Goal: Book appointment/travel/reservation

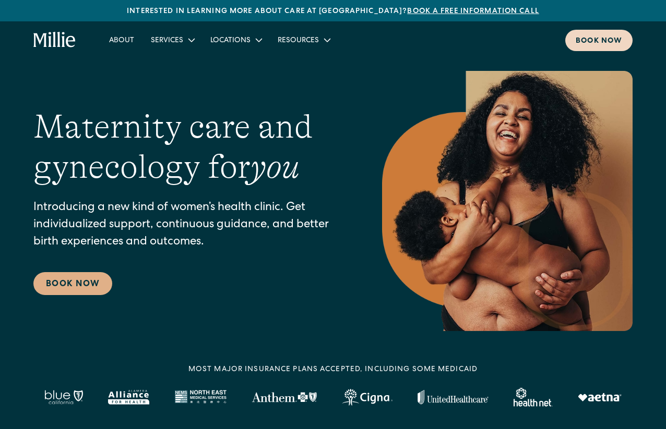
click at [600, 43] on div "Book now" at bounding box center [599, 41] width 46 height 11
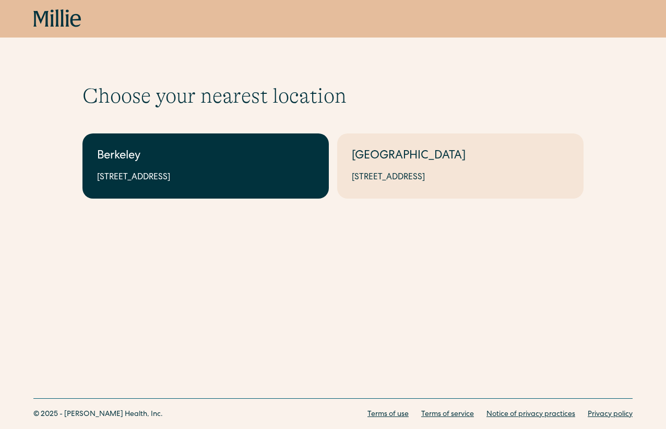
click at [217, 184] on link "Berkeley 2999 Regent St, Suite 524, Berkeley, CA 94705" at bounding box center [205, 166] width 246 height 65
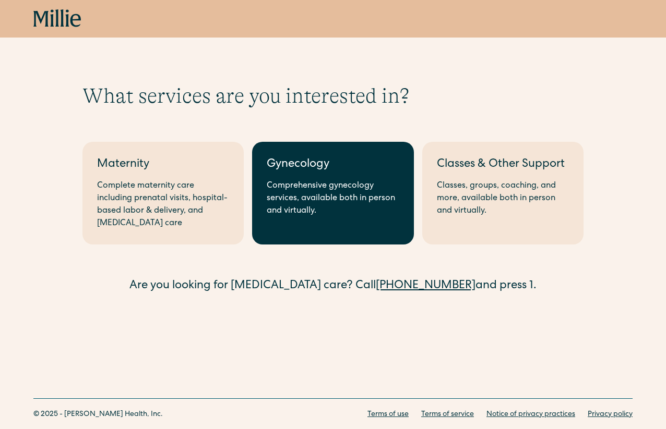
click at [313, 187] on div "Comprehensive gynecology services, available both in person and virtually." at bounding box center [333, 199] width 132 height 38
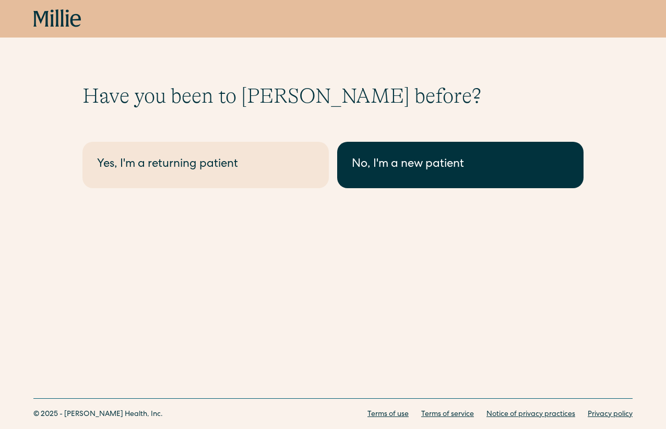
click at [378, 171] on div "No, I'm a new patient" at bounding box center [460, 165] width 217 height 17
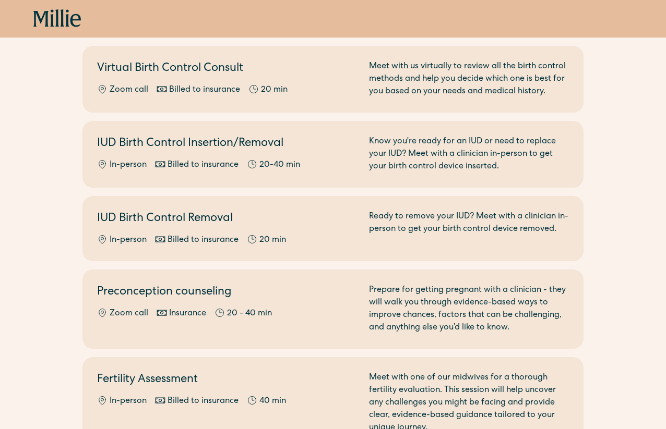
scroll to position [497, 0]
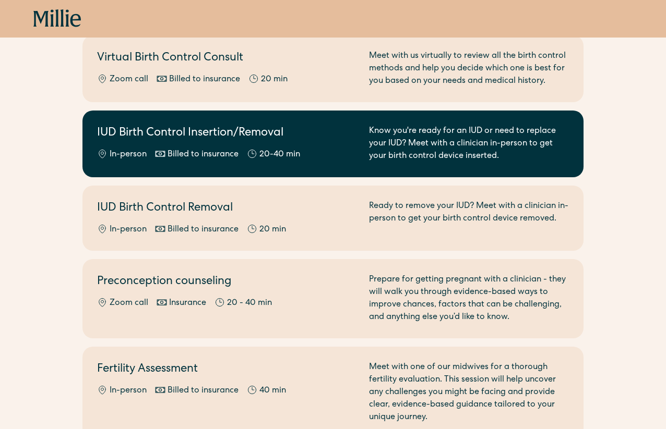
click at [392, 130] on div "Know you're ready for an IUD or need to replace your IUD? Meet with a clinician…" at bounding box center [469, 144] width 200 height 38
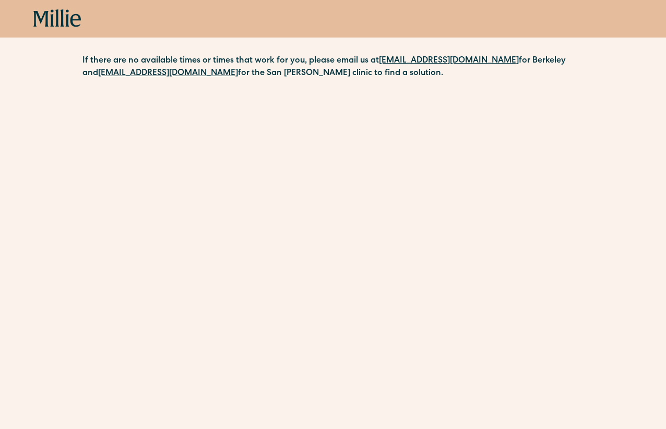
scroll to position [185, 0]
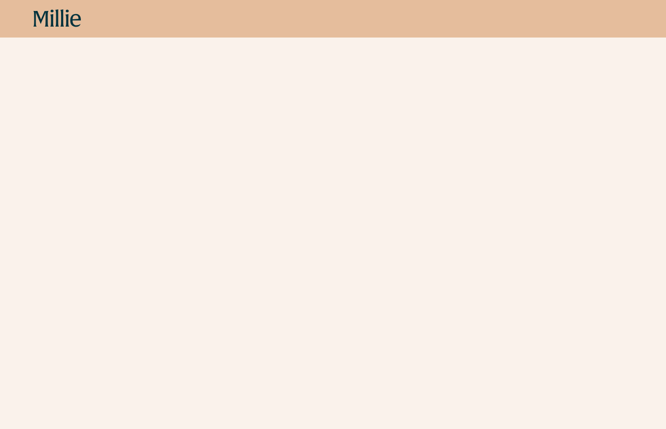
click at [71, 17] on icon at bounding box center [75, 20] width 10 height 13
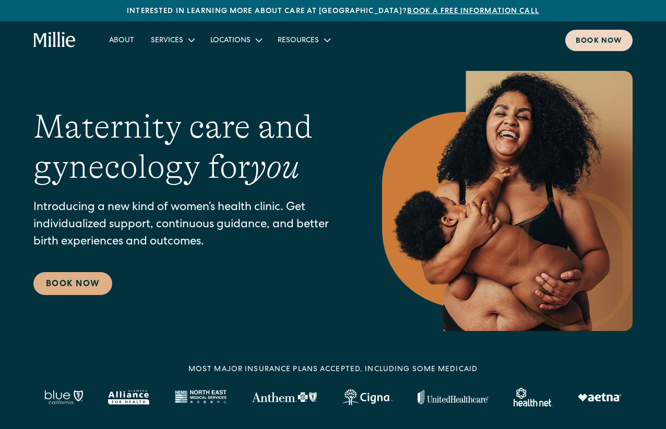
click at [580, 39] on div "Book now" at bounding box center [599, 41] width 46 height 11
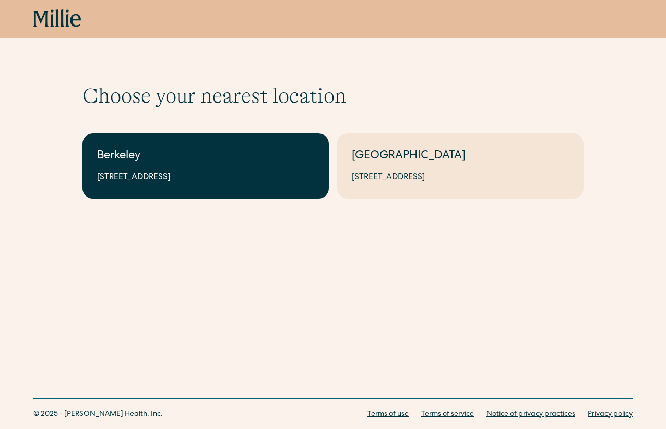
click at [291, 190] on link "Berkeley [STREET_ADDRESS]" at bounding box center [205, 166] width 246 height 65
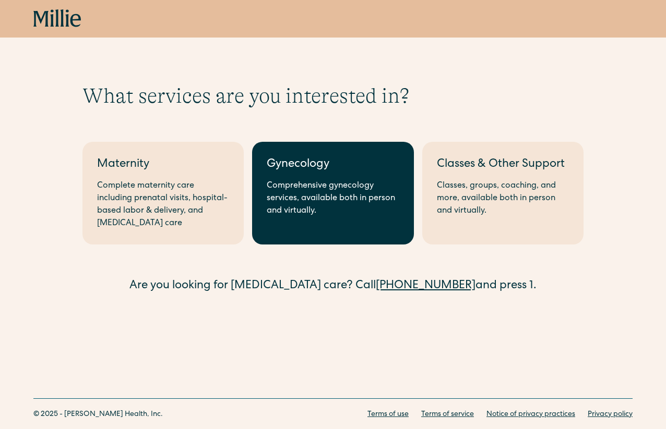
click at [284, 190] on div "Comprehensive gynecology services, available both in person and virtually." at bounding box center [333, 199] width 132 height 38
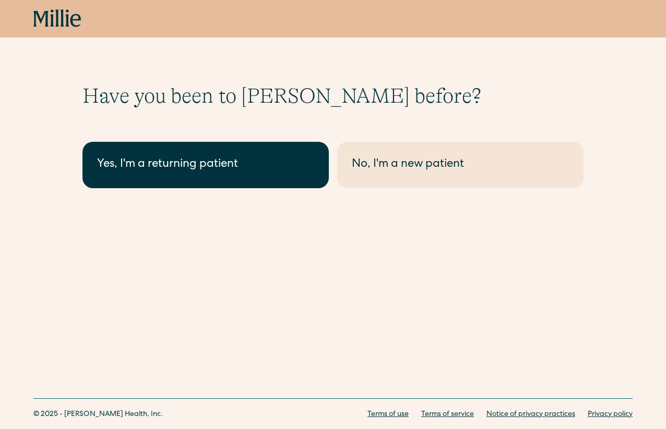
click at [285, 169] on div "Yes, I'm a returning patient" at bounding box center [205, 165] width 217 height 17
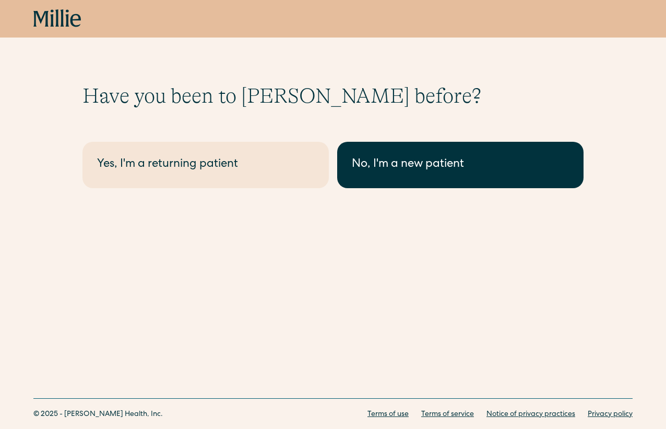
click at [489, 178] on link "No, I'm a new patient" at bounding box center [460, 165] width 246 height 46
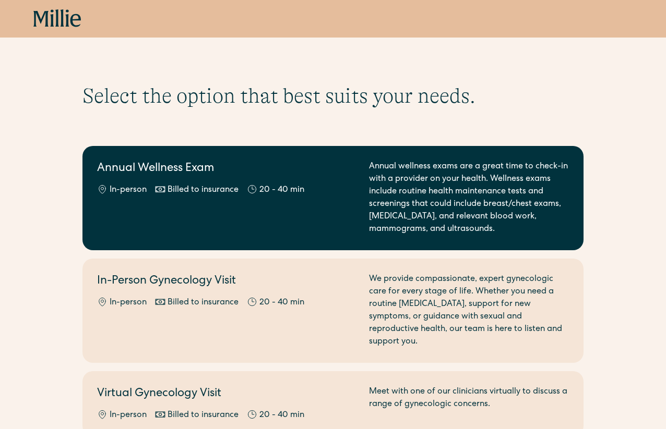
click at [461, 178] on div "Annual wellness exams are a great time to check-in with a provider on your heal…" at bounding box center [469, 198] width 200 height 75
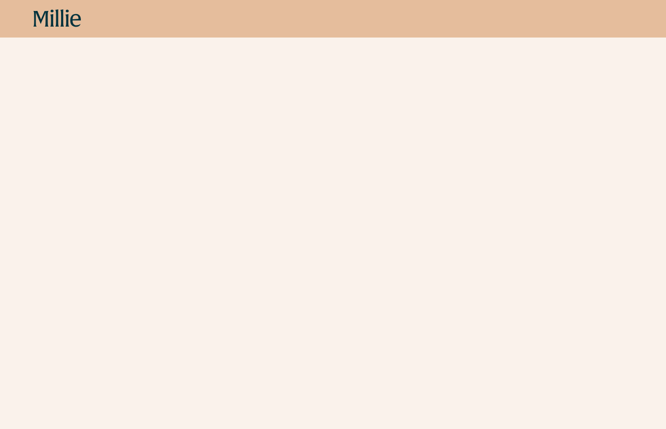
scroll to position [211, 0]
click at [66, 19] on icon at bounding box center [57, 18] width 48 height 19
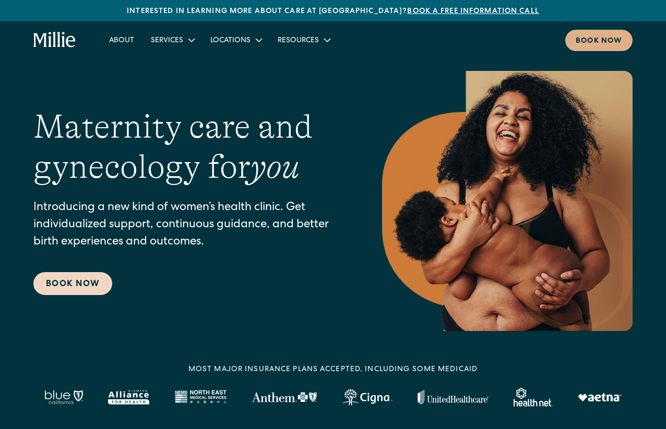
click at [75, 290] on link "Book Now" at bounding box center [72, 283] width 79 height 23
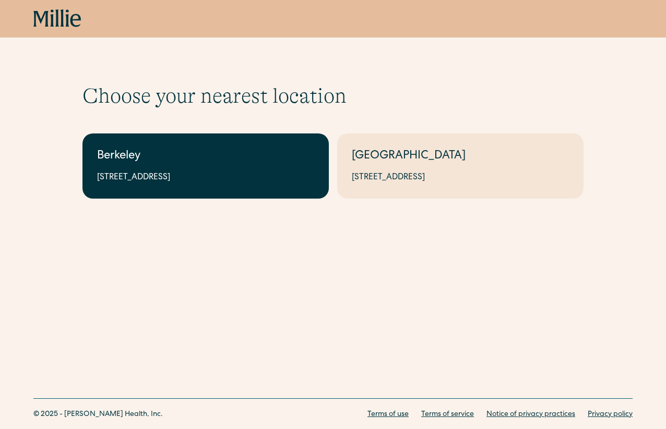
click at [269, 185] on link "Berkeley 2999 Regent St, Suite 524, Berkeley, CA 94705" at bounding box center [205, 166] width 246 height 65
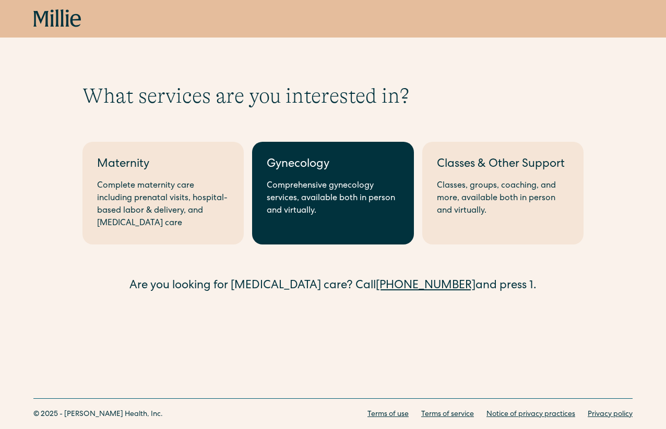
click at [311, 185] on div "Comprehensive gynecology services, available both in person and virtually." at bounding box center [333, 199] width 132 height 38
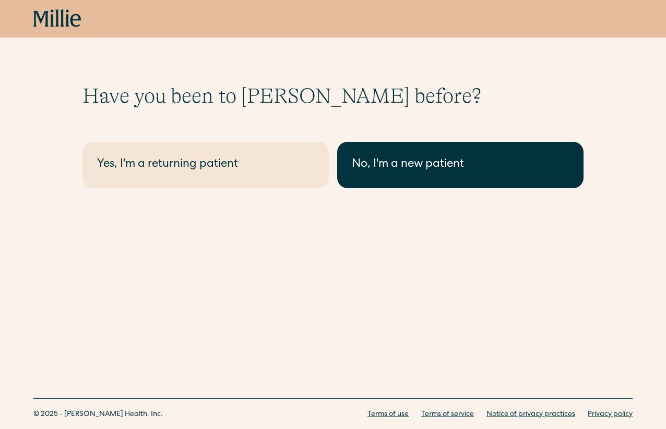
click at [382, 172] on div "No, I'm a new patient" at bounding box center [460, 165] width 217 height 17
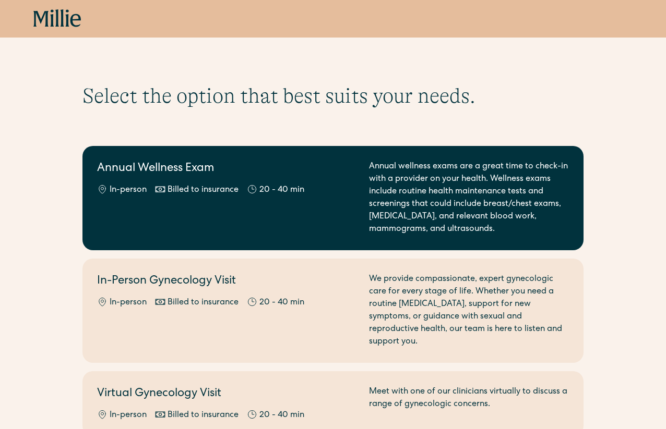
click at [347, 184] on div "In-person Billed to insurance 20 - 40 min" at bounding box center [226, 190] width 259 height 13
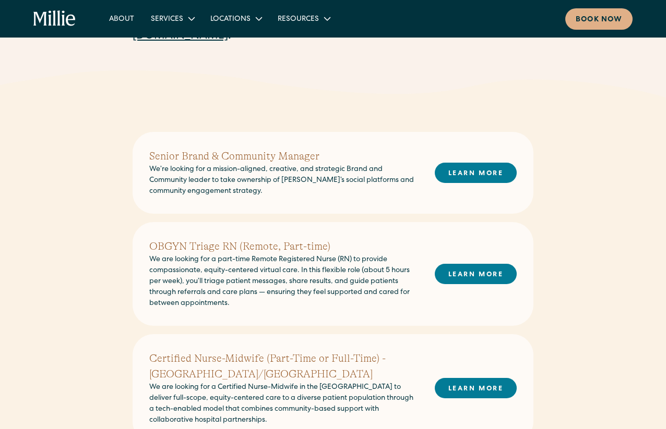
scroll to position [109, 0]
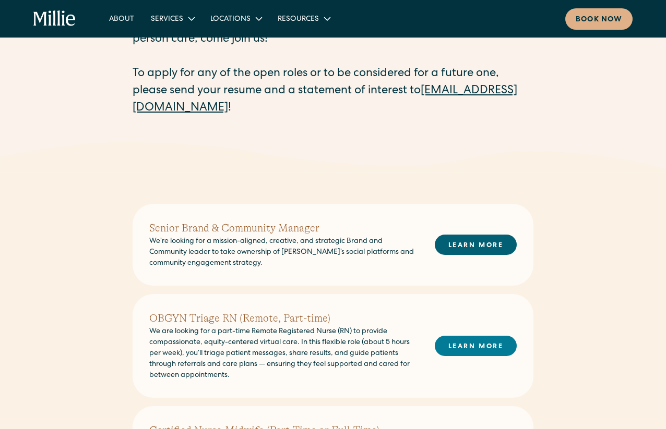
click at [487, 245] on link "LEARN MORE" at bounding box center [476, 245] width 82 height 20
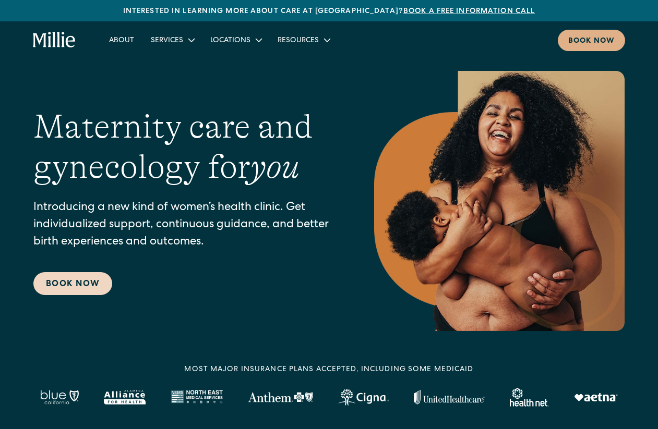
click at [75, 284] on link "Book Now" at bounding box center [72, 283] width 79 height 23
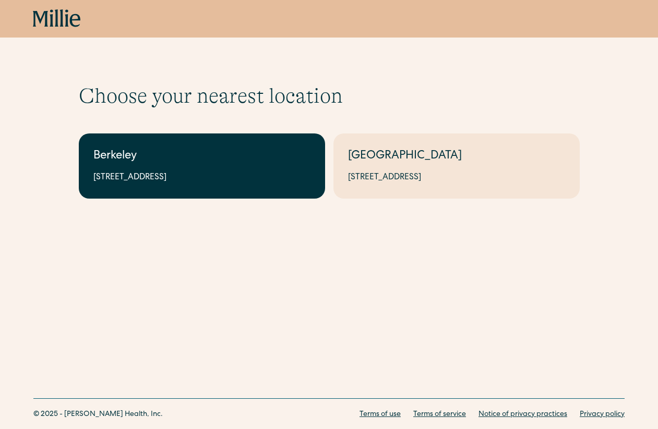
click at [248, 153] on div "Berkeley" at bounding box center [201, 156] width 217 height 17
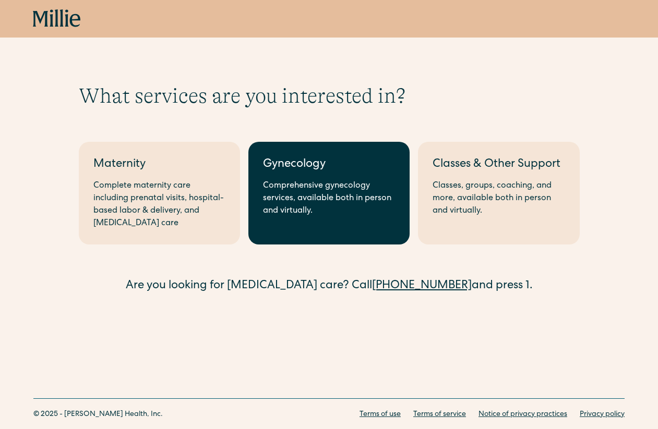
click at [308, 176] on link "Gynecology Comprehensive gynecology services, available both in person and virt…" at bounding box center [328, 193] width 161 height 103
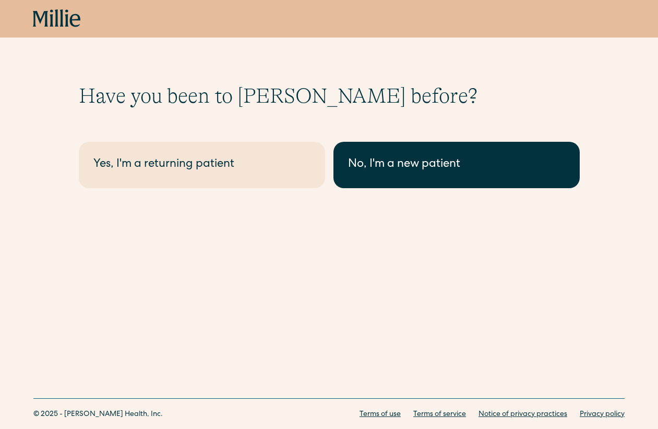
click at [364, 158] on div "No, I'm a new patient" at bounding box center [456, 165] width 217 height 17
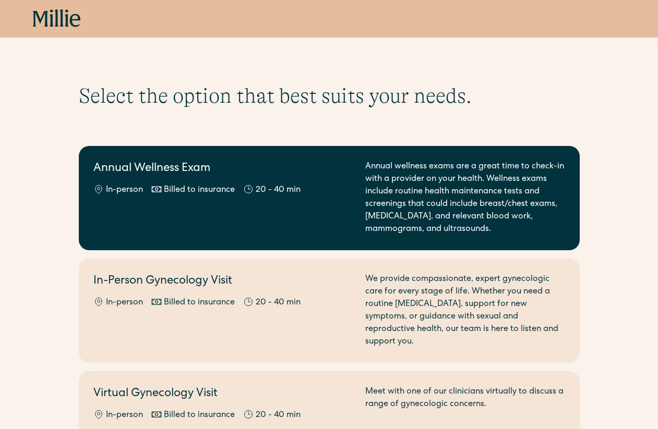
click at [261, 204] on div "Annual Wellness Exam In-person Billed to insurance 20 - 40 min" at bounding box center [222, 198] width 259 height 75
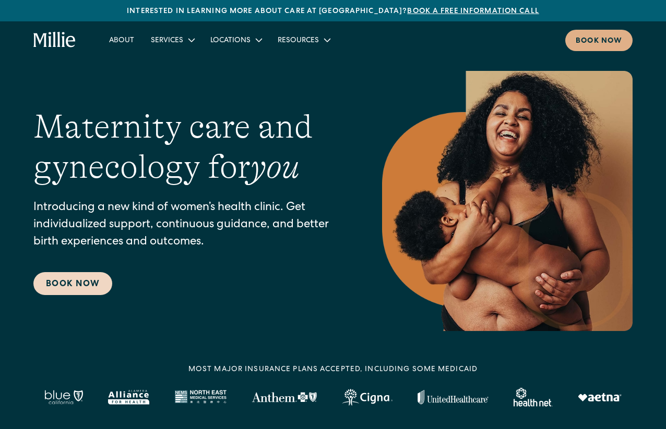
click at [76, 281] on link "Book Now" at bounding box center [72, 283] width 79 height 23
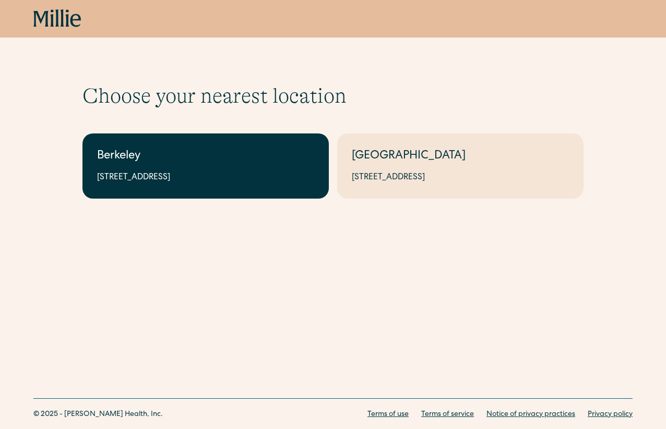
click at [167, 172] on div "2999 Regent St, Suite 524, Berkeley, CA 94705" at bounding box center [205, 178] width 217 height 13
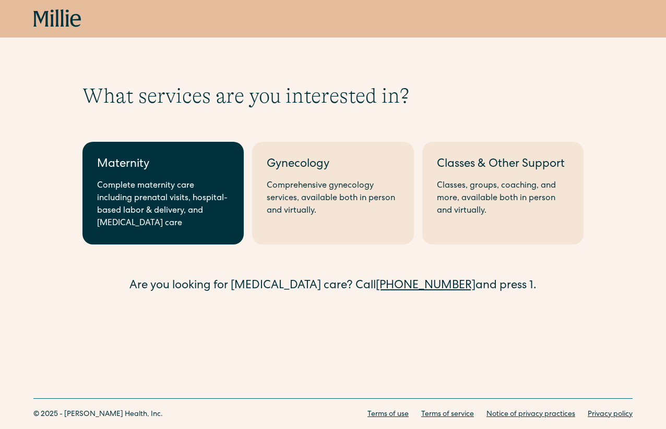
click at [195, 186] on div "Complete maternity care including prenatal visits, hospital-based labor & deliv…" at bounding box center [163, 205] width 132 height 50
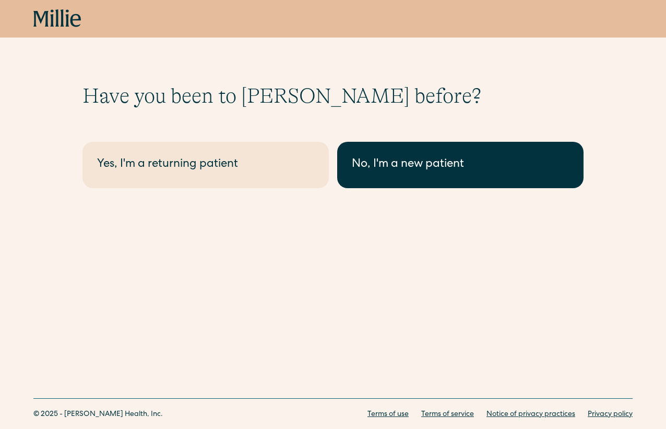
click at [429, 160] on div "No, I'm a new patient" at bounding box center [460, 165] width 217 height 17
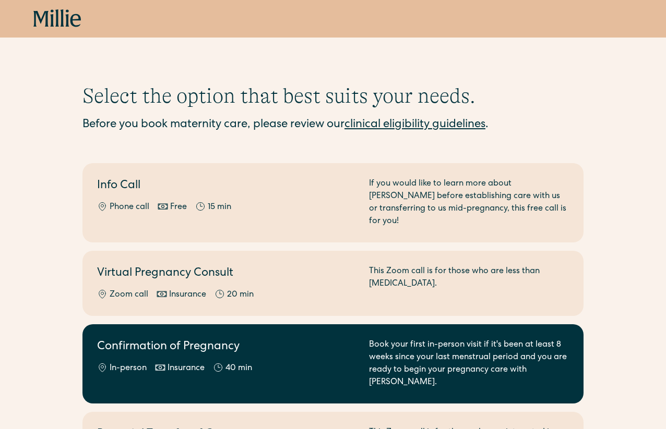
click at [336, 339] on h2 "Confirmation of Pregnancy" at bounding box center [226, 347] width 259 height 17
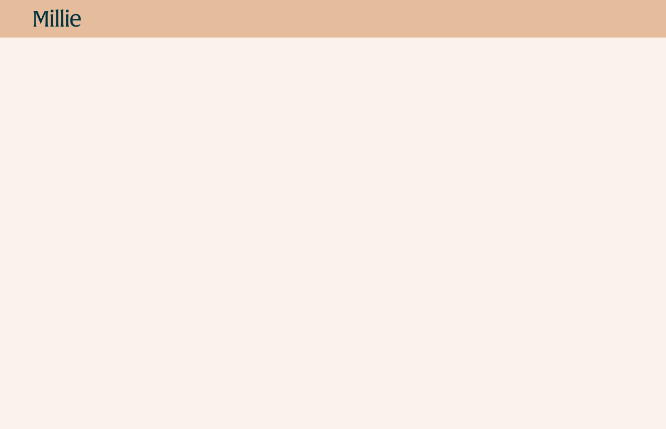
scroll to position [195, 0]
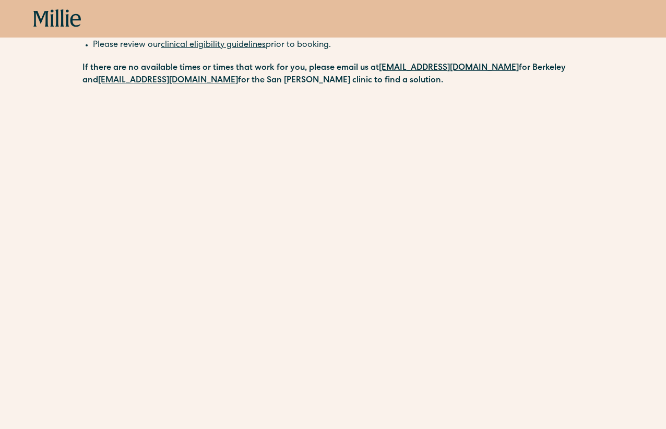
click at [59, 19] on icon at bounding box center [57, 18] width 48 height 19
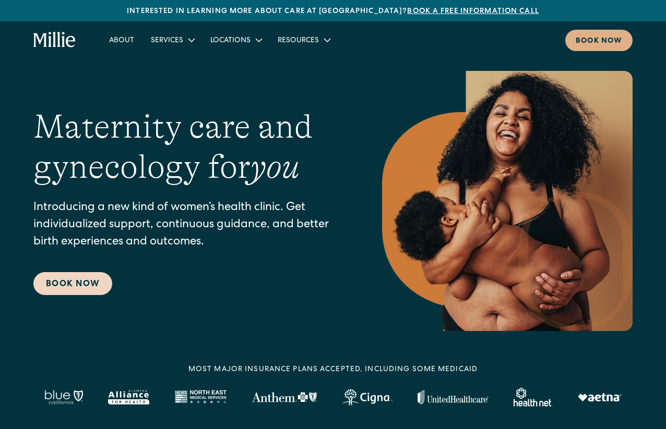
click at [74, 287] on link "Book Now" at bounding box center [72, 283] width 79 height 23
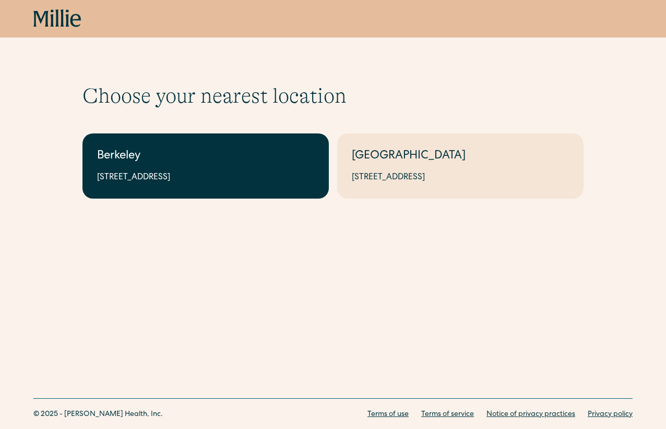
click at [221, 166] on link "Berkeley [STREET_ADDRESS]" at bounding box center [205, 166] width 246 height 65
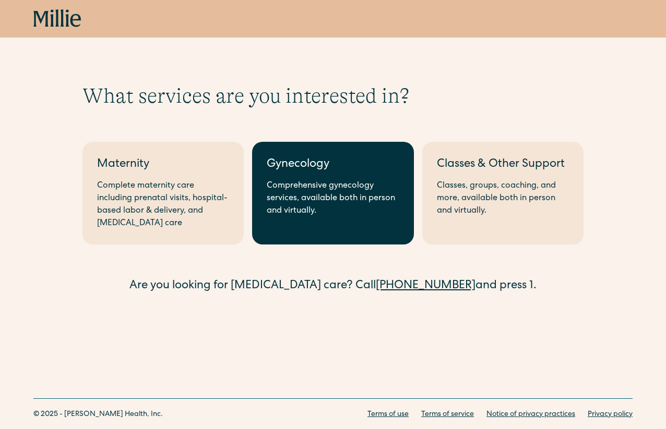
click at [344, 191] on div "Comprehensive gynecology services, available both in person and virtually." at bounding box center [333, 199] width 132 height 38
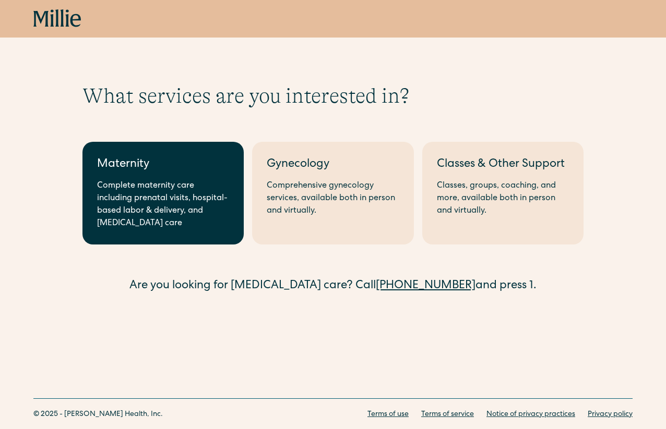
click at [158, 203] on div "Complete maternity care including prenatal visits, hospital-based labor & deliv…" at bounding box center [163, 205] width 132 height 50
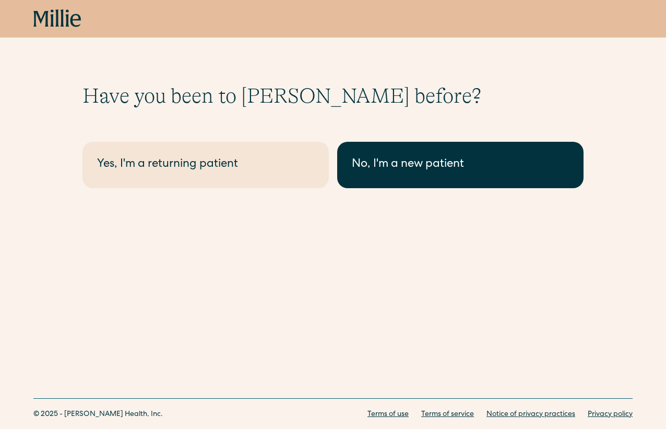
click at [445, 171] on div "No, I'm a new patient" at bounding box center [460, 165] width 217 height 17
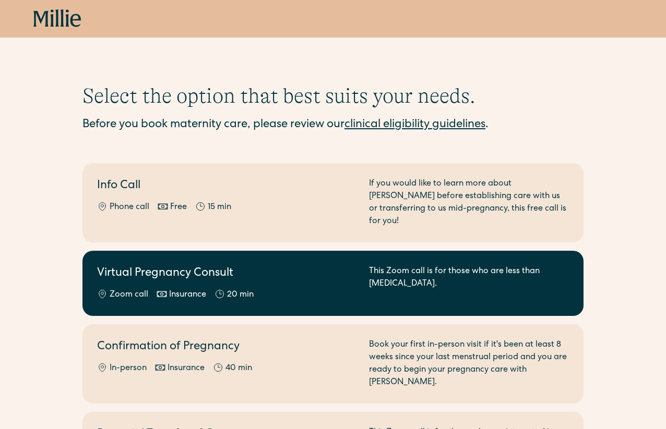
click at [262, 266] on h2 "Virtual Pregnancy Consult" at bounding box center [226, 274] width 259 height 17
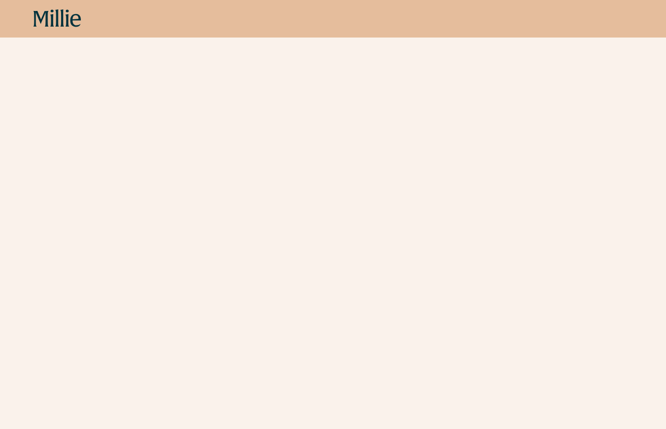
scroll to position [300, 0]
